Goal: Information Seeking & Learning: Check status

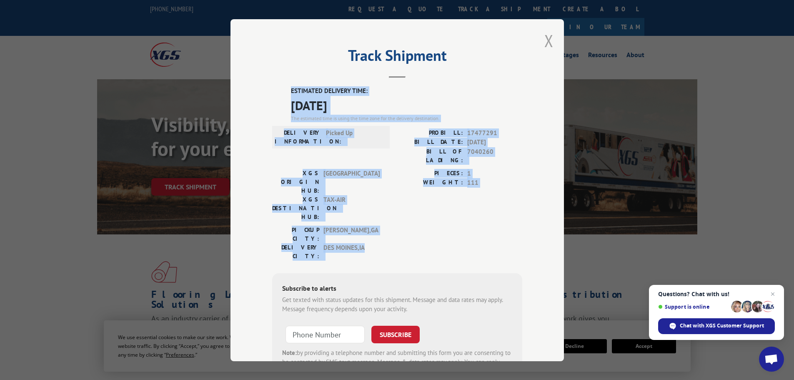
click at [546, 43] on button "Close modal" at bounding box center [548, 41] width 9 height 22
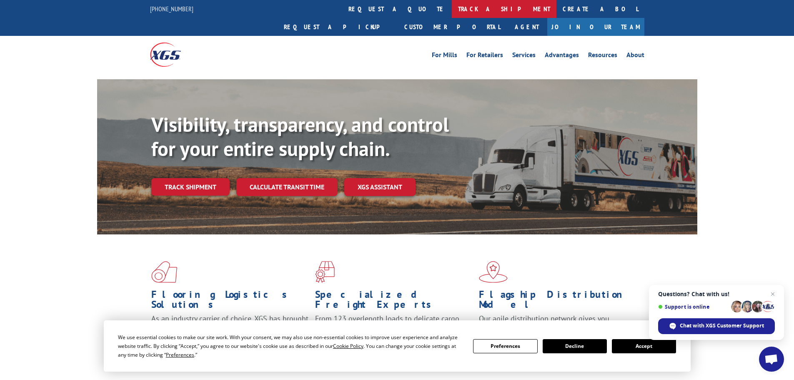
click at [452, 10] on link "track a shipment" at bounding box center [504, 9] width 105 height 18
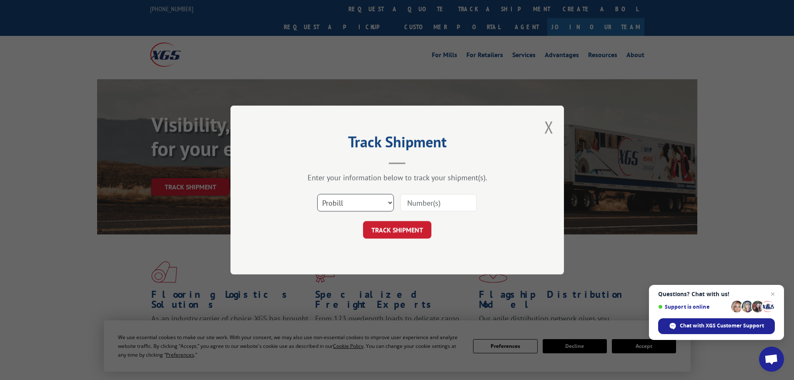
drag, startPoint x: 375, startPoint y: 205, endPoint x: 370, endPoint y: 210, distance: 7.2
click at [370, 210] on select "Select category... Probill BOL PO" at bounding box center [355, 202] width 77 height 17
select select "bol"
click at [317, 194] on select "Select category... Probill BOL PO" at bounding box center [355, 202] width 77 height 17
paste input "7038738"
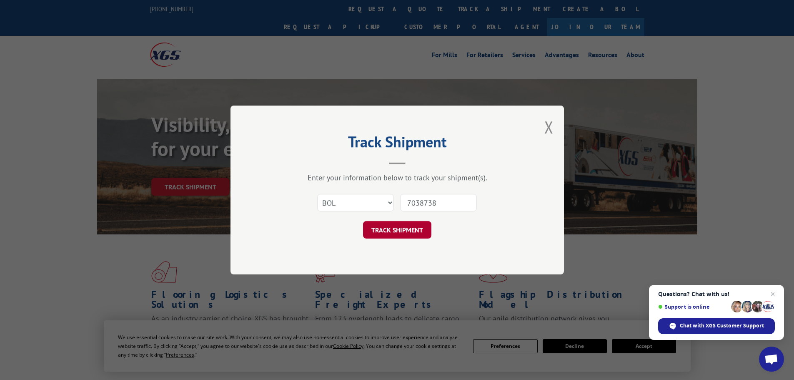
type input "7038738"
click at [383, 225] on button "TRACK SHIPMENT" at bounding box center [397, 229] width 68 height 17
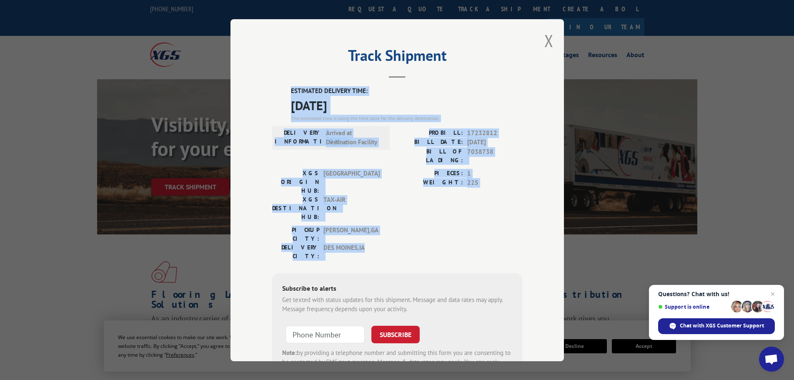
drag, startPoint x: 369, startPoint y: 205, endPoint x: 291, endPoint y: 91, distance: 138.6
click at [287, 87] on div "ESTIMATED DELIVERY TIME: [DATE] The estimated time is using the time zone for t…" at bounding box center [397, 236] width 250 height 300
copy div "ESTIMATED DELIVERY TIME: [DATE] The estimated time is using the time zone for t…"
drag, startPoint x: 546, startPoint y: 41, endPoint x: 513, endPoint y: 52, distance: 35.2
click at [546, 41] on button "Close modal" at bounding box center [548, 41] width 9 height 22
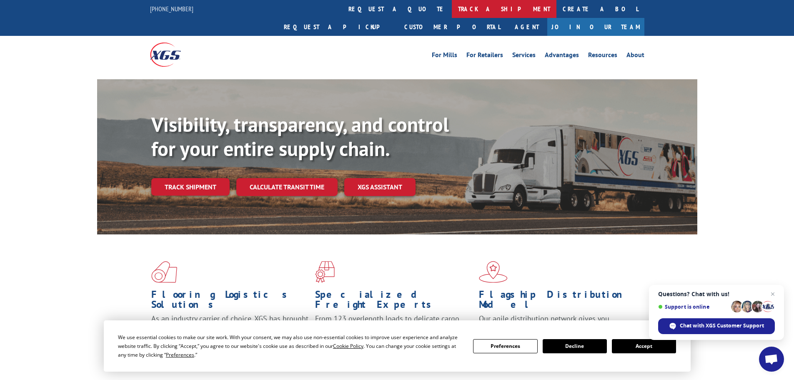
click at [452, 11] on link "track a shipment" at bounding box center [504, 9] width 105 height 18
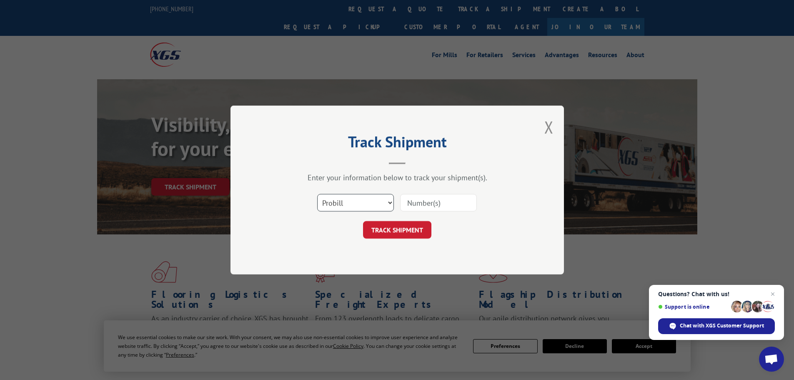
drag, startPoint x: 375, startPoint y: 205, endPoint x: 372, endPoint y: 211, distance: 6.4
click at [372, 210] on select "Select category... Probill BOL PO" at bounding box center [355, 202] width 77 height 17
select select "bol"
click at [317, 194] on select "Select category... Probill BOL PO" at bounding box center [355, 202] width 77 height 17
click at [452, 203] on input at bounding box center [438, 202] width 77 height 17
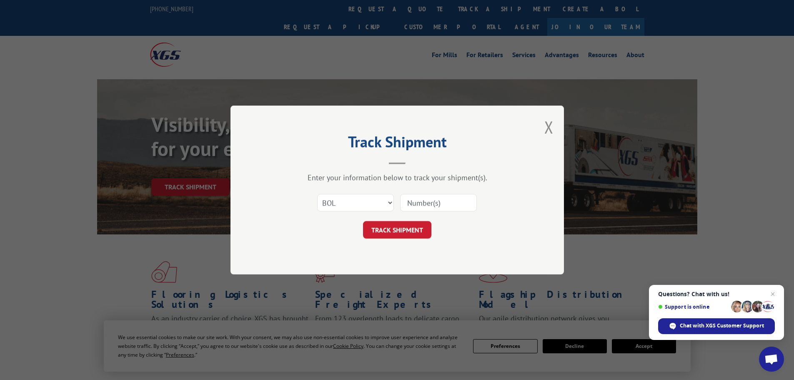
paste input "7038738"
type input "7038738"
click at [391, 227] on button "TRACK SHIPMENT" at bounding box center [397, 229] width 68 height 17
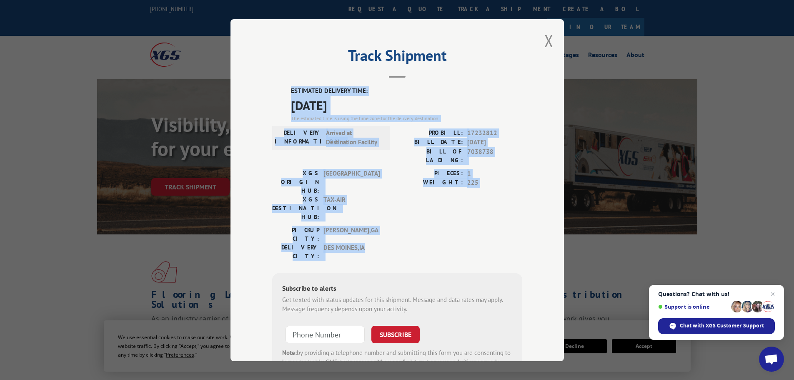
drag, startPoint x: 361, startPoint y: 203, endPoint x: 286, endPoint y: 92, distance: 134.0
click at [286, 92] on div "ESTIMATED DELIVERY TIME: [DATE] The estimated time is using the time zone for t…" at bounding box center [397, 236] width 250 height 300
copy div "ESTIMATED DELIVERY TIME: [DATE] The estimated time is using the time zone for t…"
click at [544, 42] on button "Close modal" at bounding box center [548, 41] width 9 height 22
